Goal: Information Seeking & Learning: Check status

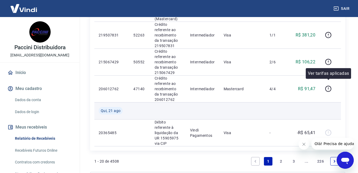
scroll to position [613, 0]
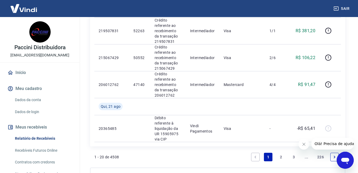
click at [281, 153] on link "2" at bounding box center [280, 157] width 9 height 9
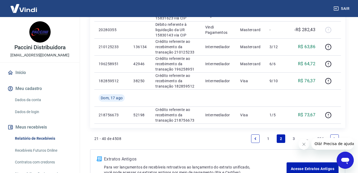
scroll to position [450, 0]
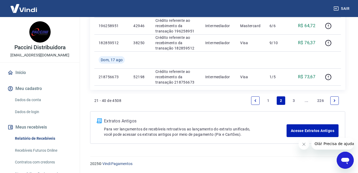
click at [267, 100] on link "1" at bounding box center [268, 100] width 9 height 9
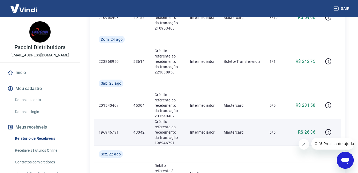
scroll to position [372, 0]
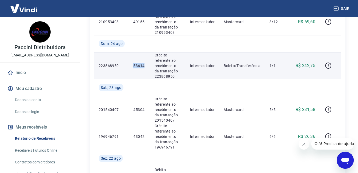
drag, startPoint x: 134, startPoint y: 60, endPoint x: 149, endPoint y: 62, distance: 15.3
click at [149, 62] on td "53614" at bounding box center [139, 65] width 21 height 27
copy p "53614"
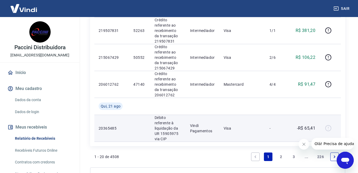
scroll to position [611, 0]
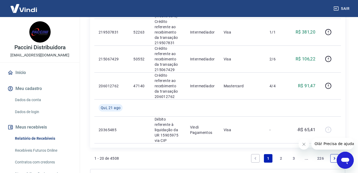
click at [281, 154] on link "2" at bounding box center [280, 158] width 9 height 9
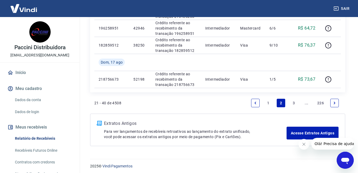
scroll to position [450, 0]
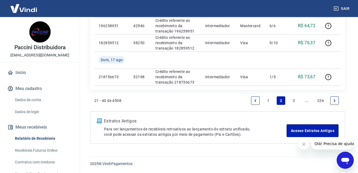
click at [268, 100] on link "1" at bounding box center [268, 100] width 9 height 9
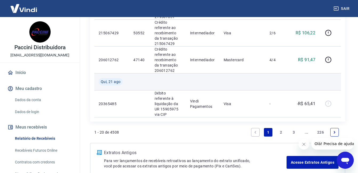
scroll to position [638, 0]
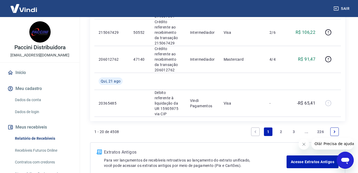
click at [281, 128] on link "2" at bounding box center [280, 132] width 9 height 9
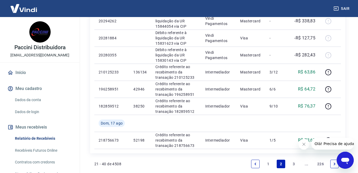
scroll to position [426, 0]
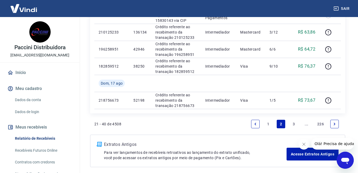
click at [268, 123] on link "1" at bounding box center [268, 124] width 9 height 9
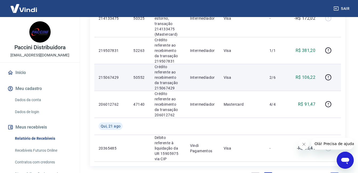
scroll to position [585, 0]
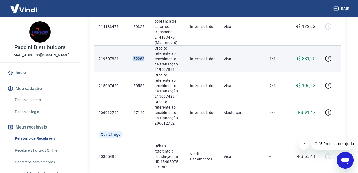
drag, startPoint x: 133, startPoint y: 54, endPoint x: 145, endPoint y: 52, distance: 11.2
click at [145, 56] on p "52263" at bounding box center [139, 58] width 13 height 5
copy p "52263"
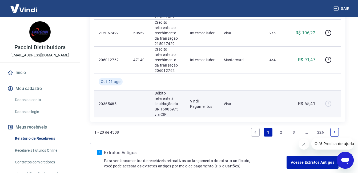
scroll to position [638, 0]
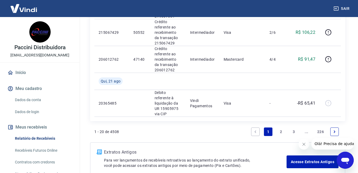
click at [281, 128] on link "2" at bounding box center [280, 132] width 9 height 9
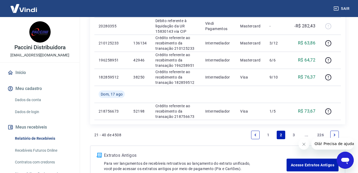
scroll to position [450, 0]
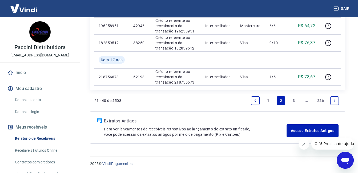
click at [269, 99] on link "1" at bounding box center [268, 100] width 9 height 9
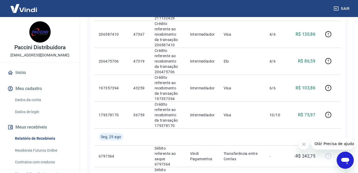
scroll to position [162, 0]
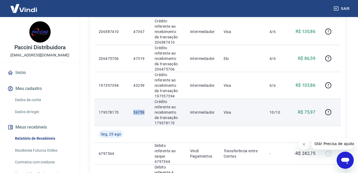
drag, startPoint x: 133, startPoint y: 112, endPoint x: 144, endPoint y: 112, distance: 10.4
click at [144, 112] on p "36759" at bounding box center [139, 112] width 13 height 5
copy p "36759"
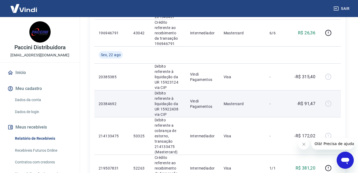
scroll to position [474, 0]
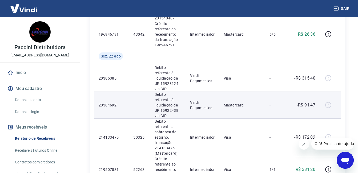
click at [225, 103] on p "Mastercard" at bounding box center [241, 105] width 37 height 5
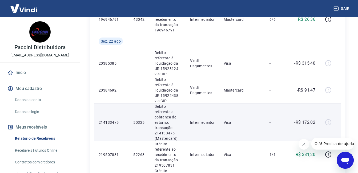
scroll to position [527, 0]
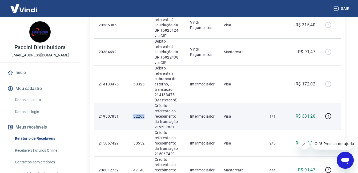
drag, startPoint x: 133, startPoint y: 111, endPoint x: 144, endPoint y: 113, distance: 11.0
click at [144, 114] on p "52263" at bounding box center [139, 116] width 13 height 5
copy p "52263"
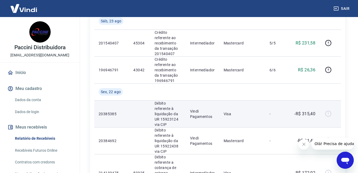
scroll to position [453, 0]
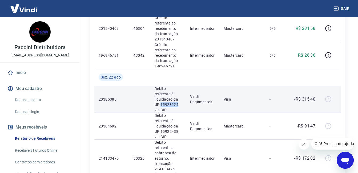
drag, startPoint x: 160, startPoint y: 99, endPoint x: 177, endPoint y: 101, distance: 17.2
click at [177, 101] on p "Débito referente à liquidação da UR 15923124 via CIP" at bounding box center [167, 99] width 27 height 27
copy p "15923124"
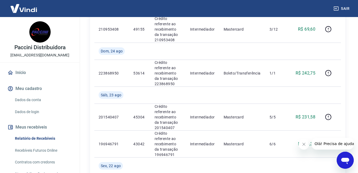
scroll to position [0, 0]
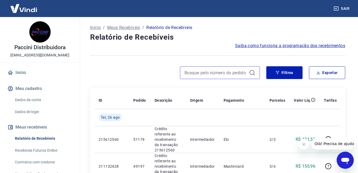
click at [209, 71] on input at bounding box center [215, 73] width 62 height 8
paste input "15923124"
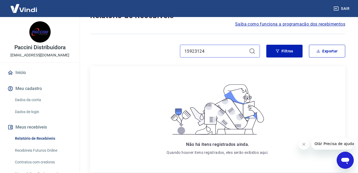
scroll to position [53, 0]
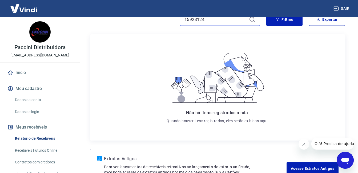
type input "15923124"
